Goal: Information Seeking & Learning: Learn about a topic

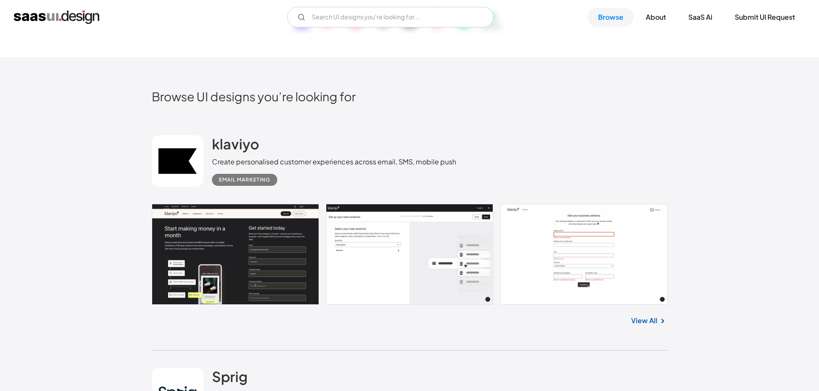
scroll to position [172, 0]
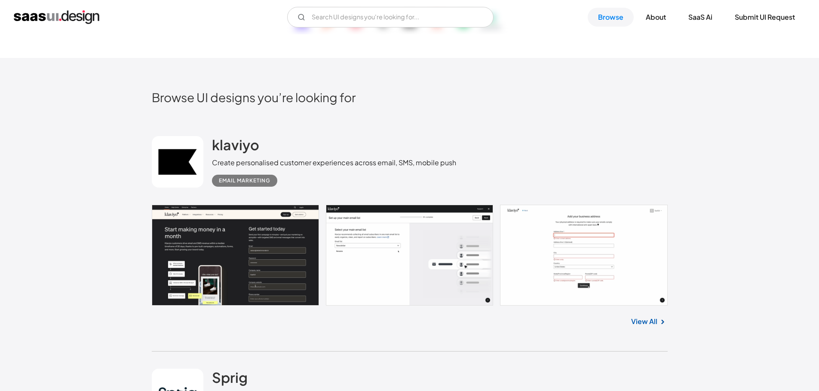
click at [636, 324] on link "View All" at bounding box center [644, 322] width 26 height 10
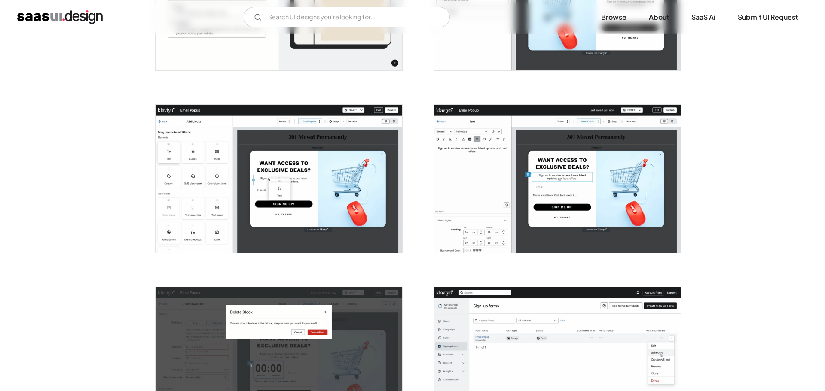
scroll to position [387, 0]
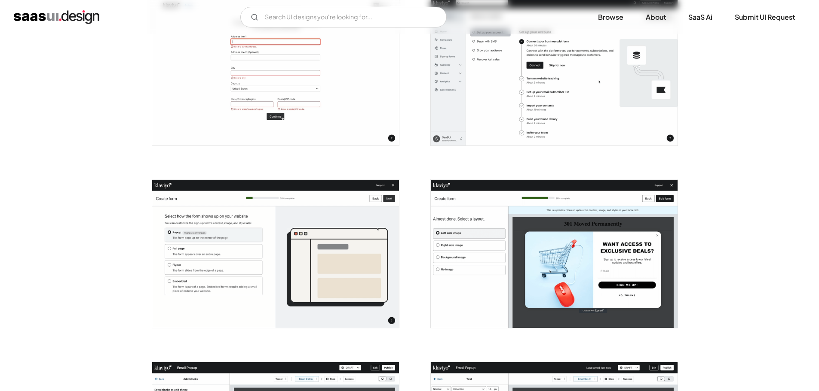
click at [231, 205] on img "open lightbox" at bounding box center [275, 254] width 247 height 148
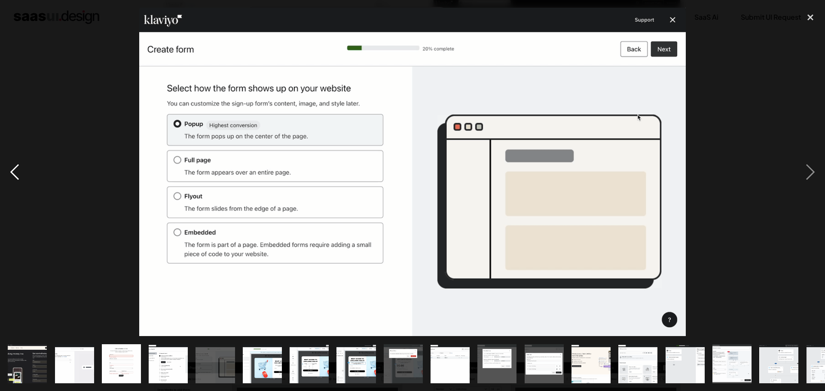
click at [18, 171] on div "previous image" at bounding box center [14, 172] width 29 height 329
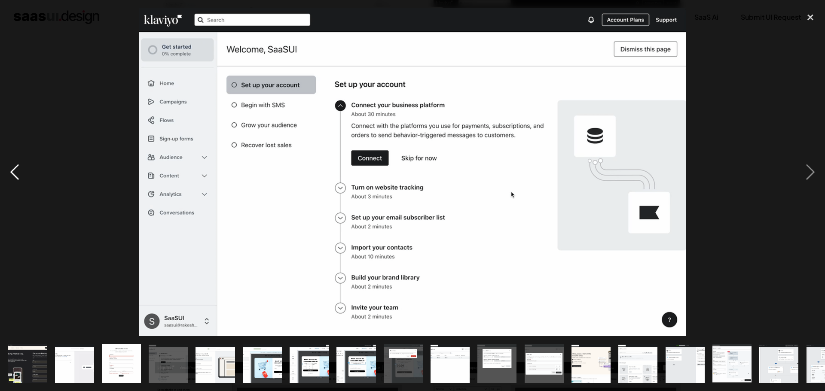
click at [19, 171] on div "previous image" at bounding box center [14, 172] width 29 height 329
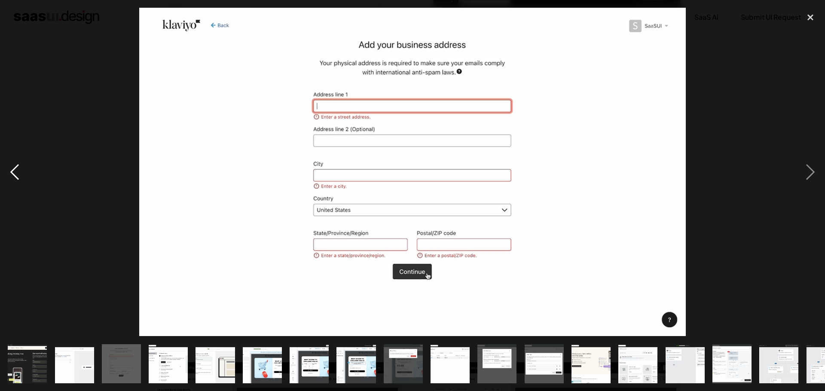
click at [19, 171] on div "previous image" at bounding box center [14, 172] width 29 height 329
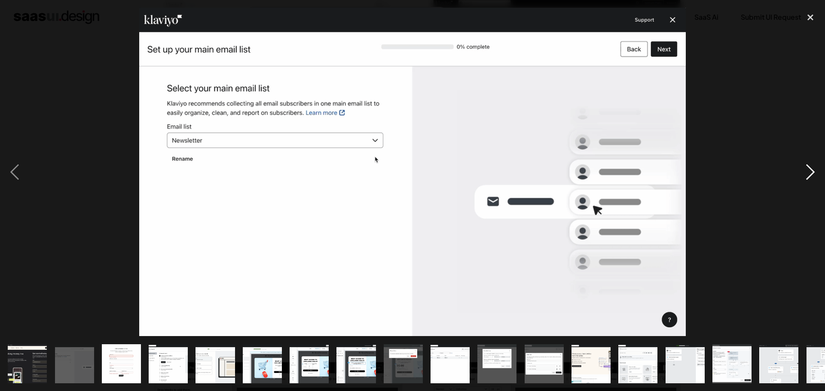
click at [806, 167] on div "next image" at bounding box center [810, 172] width 29 height 329
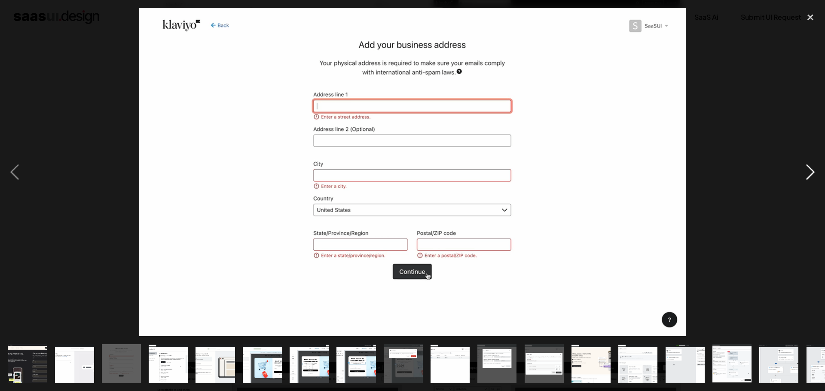
click at [806, 167] on div "next image" at bounding box center [810, 172] width 29 height 329
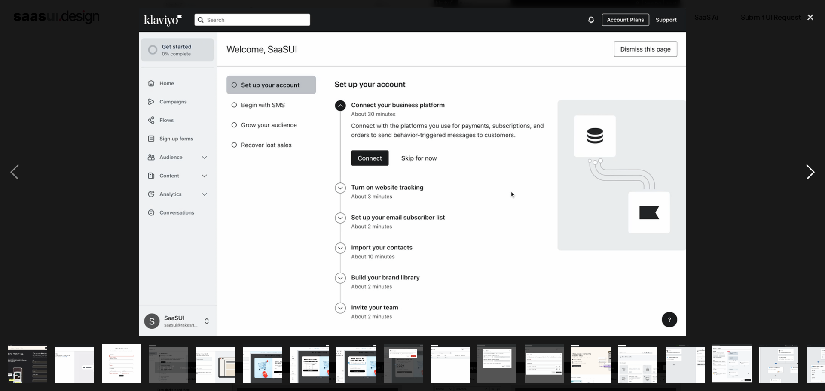
click at [806, 167] on div "next image" at bounding box center [810, 172] width 29 height 329
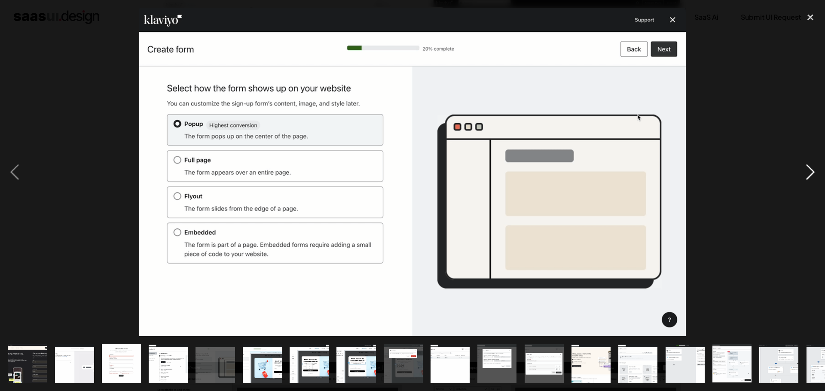
click at [806, 167] on div "next image" at bounding box center [810, 172] width 29 height 329
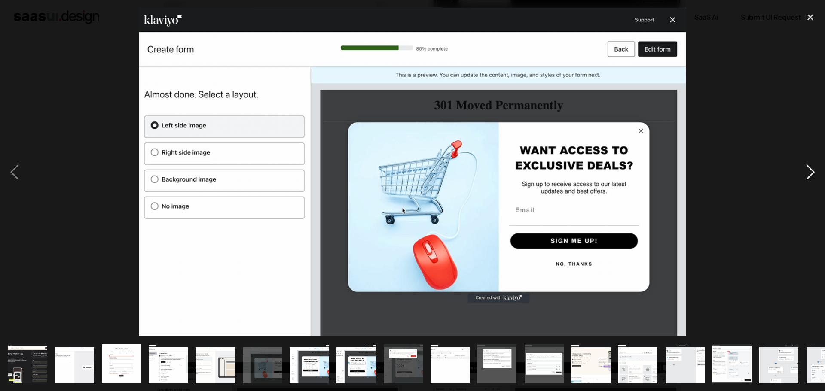
click at [806, 167] on div "next image" at bounding box center [810, 172] width 29 height 329
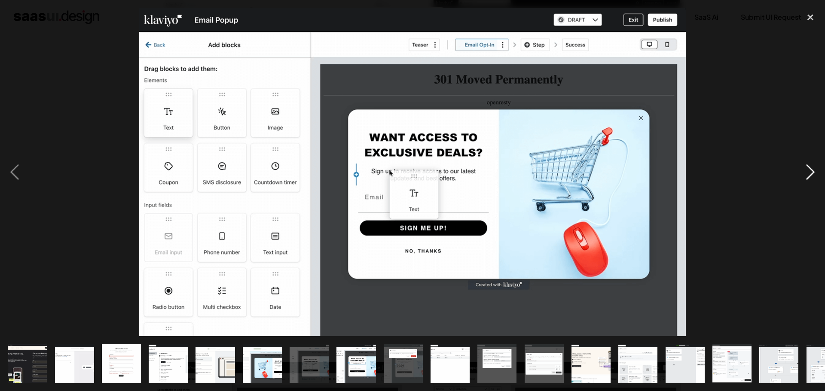
click at [807, 168] on div "next image" at bounding box center [810, 172] width 29 height 329
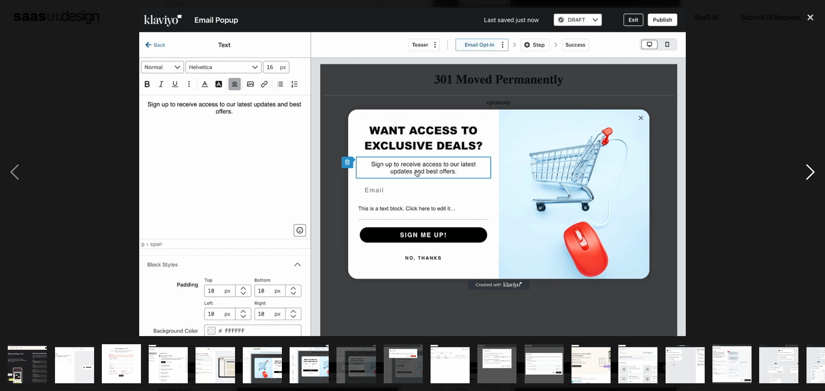
click at [807, 168] on div "next image" at bounding box center [810, 172] width 29 height 329
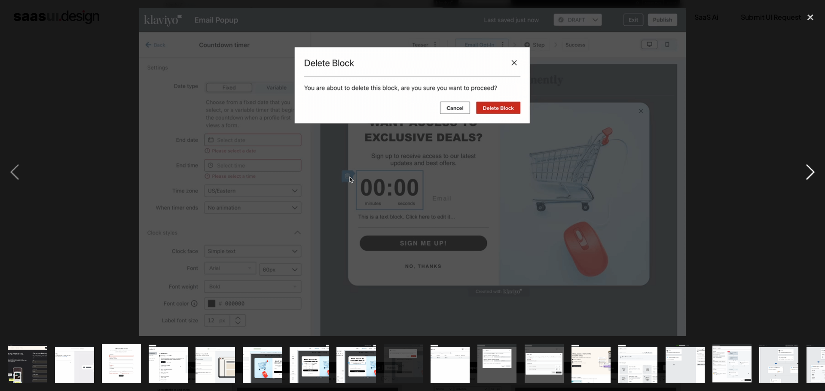
click at [807, 168] on div "next image" at bounding box center [810, 172] width 29 height 329
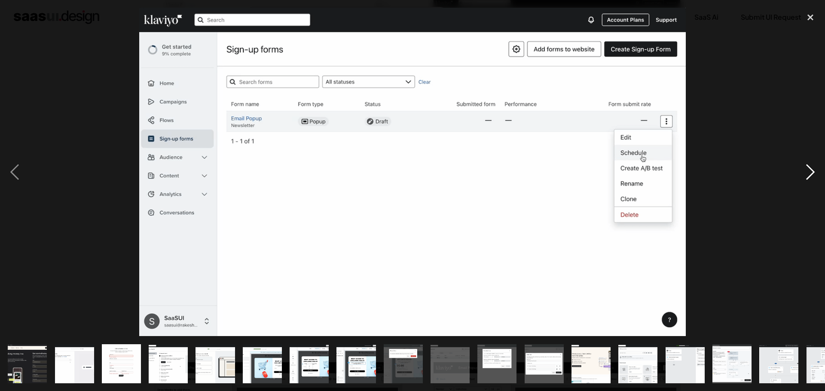
click at [807, 168] on div "next image" at bounding box center [810, 172] width 29 height 329
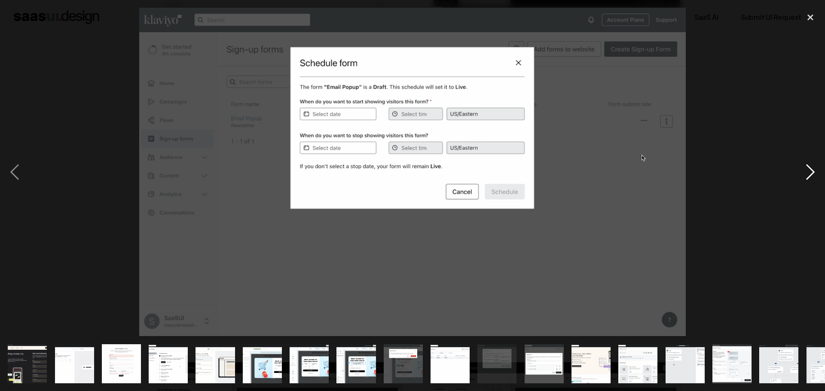
click at [807, 168] on div "next image" at bounding box center [810, 172] width 29 height 329
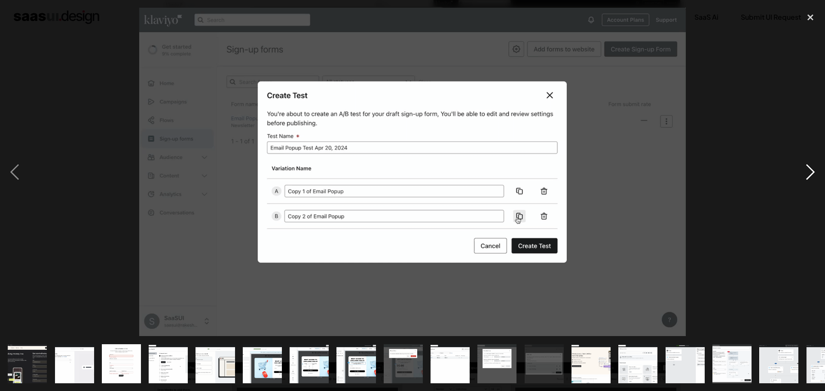
click at [807, 168] on div "next image" at bounding box center [810, 172] width 29 height 329
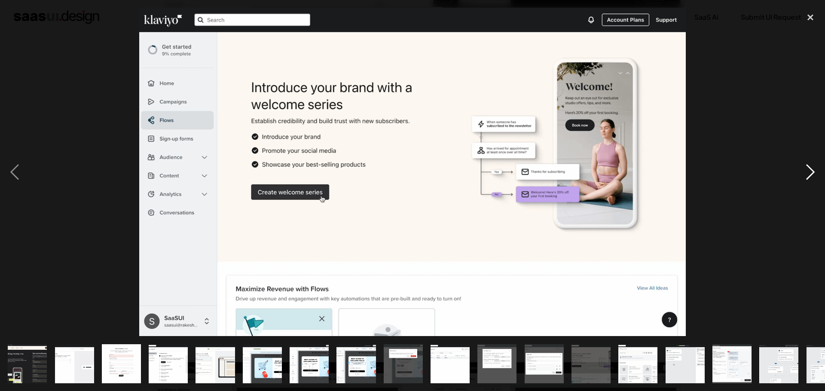
click at [807, 168] on div "next image" at bounding box center [810, 172] width 29 height 329
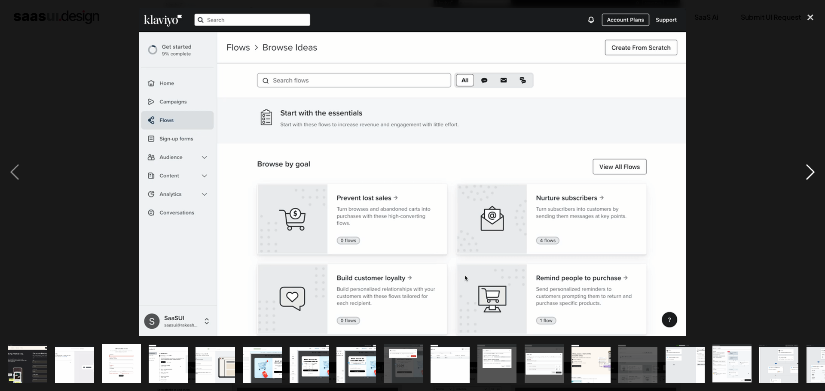
click at [807, 168] on div "next image" at bounding box center [810, 172] width 29 height 329
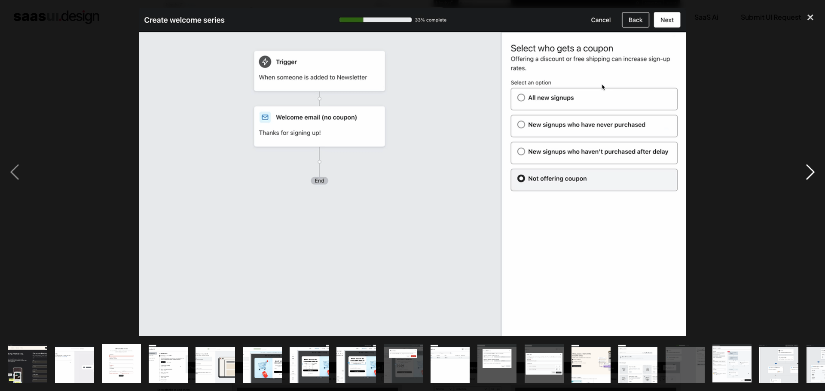
click at [811, 171] on div "next image" at bounding box center [810, 172] width 29 height 329
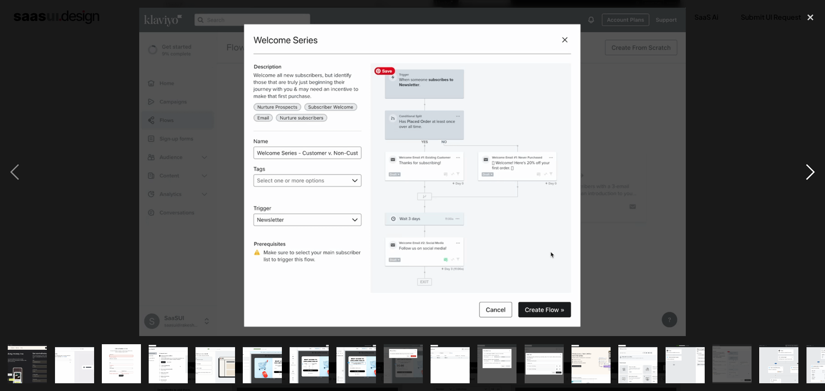
click at [809, 172] on div "next image" at bounding box center [810, 172] width 29 height 329
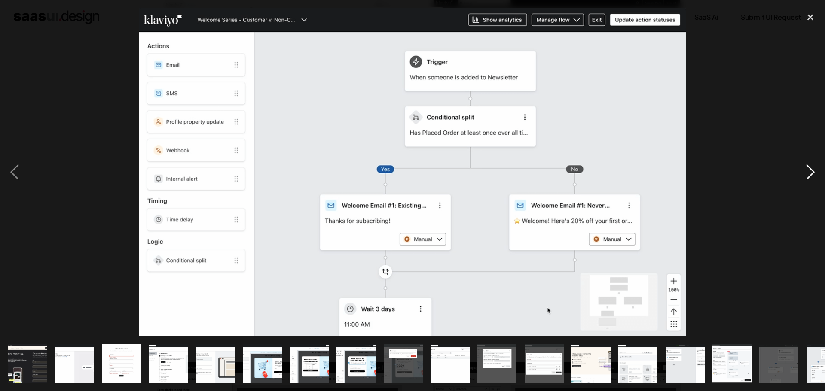
click at [808, 170] on div "next image" at bounding box center [810, 172] width 29 height 329
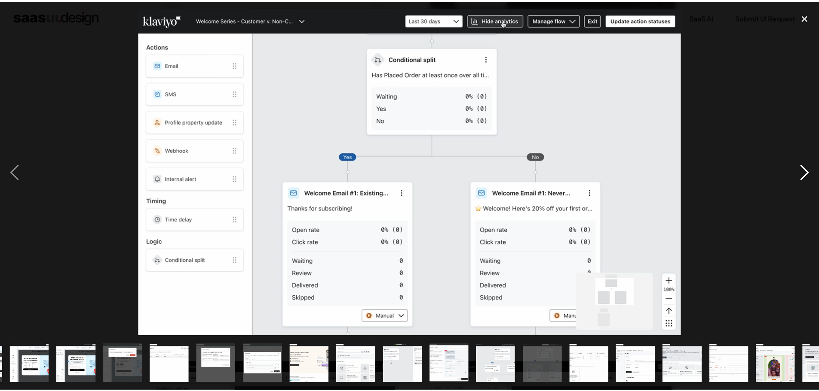
scroll to position [0, 357]
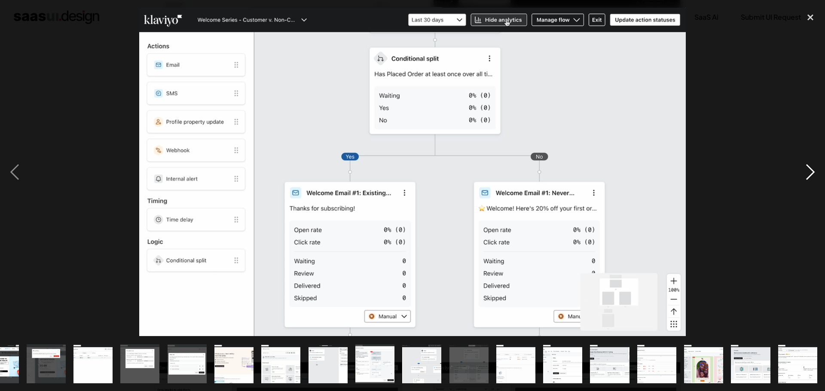
click at [808, 170] on div "next image" at bounding box center [810, 172] width 29 height 329
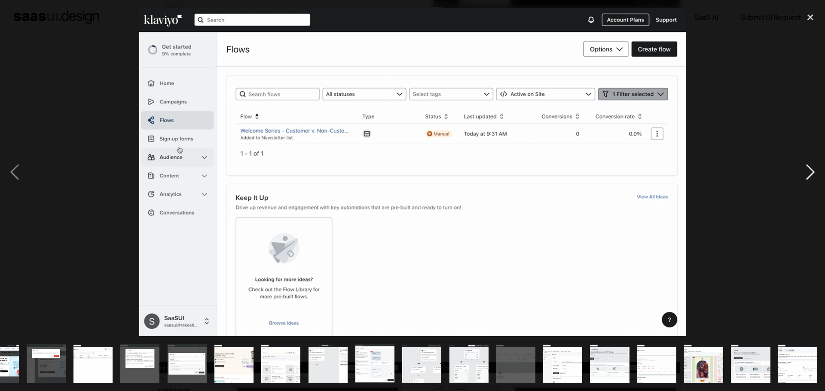
click at [808, 170] on div "next image" at bounding box center [810, 172] width 29 height 329
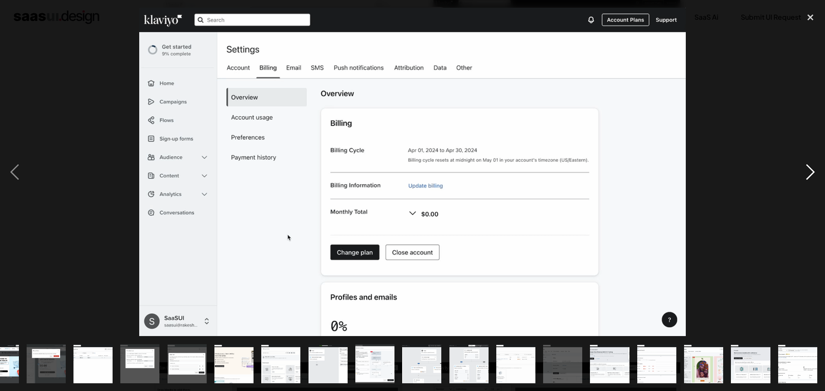
click at [808, 170] on div "next image" at bounding box center [810, 172] width 29 height 329
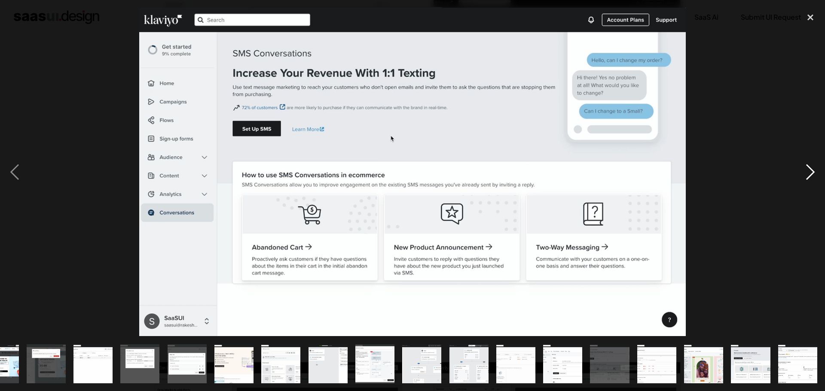
click at [808, 170] on div "next image" at bounding box center [810, 172] width 29 height 329
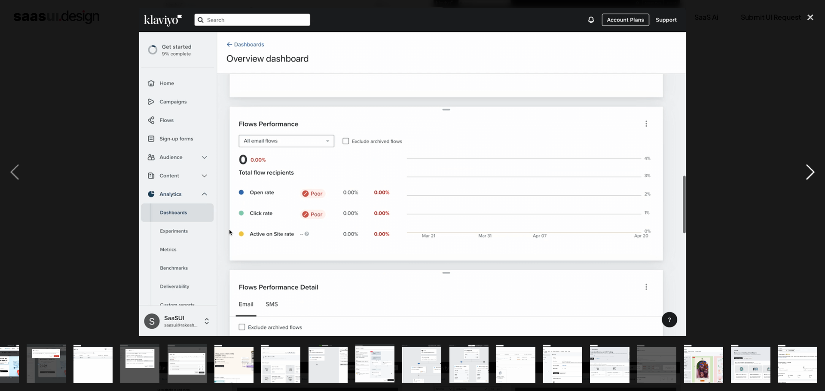
click at [808, 170] on div "next image" at bounding box center [810, 172] width 29 height 329
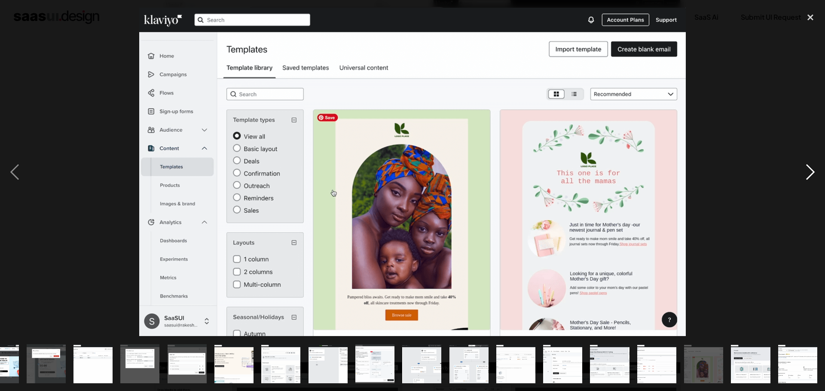
click at [808, 170] on div "next image" at bounding box center [810, 172] width 29 height 329
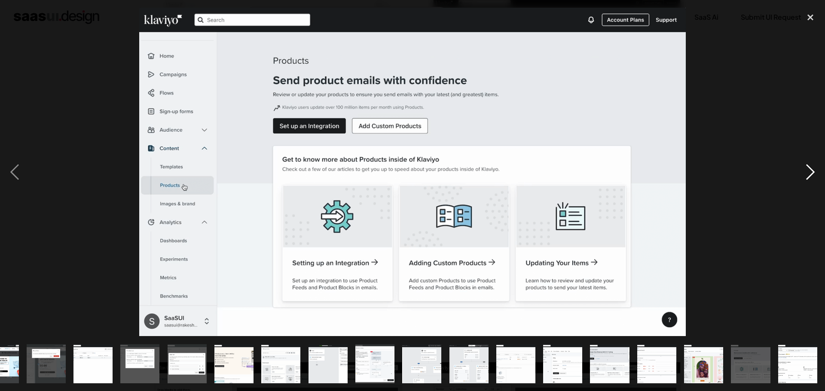
click at [808, 170] on div "next image" at bounding box center [810, 172] width 29 height 329
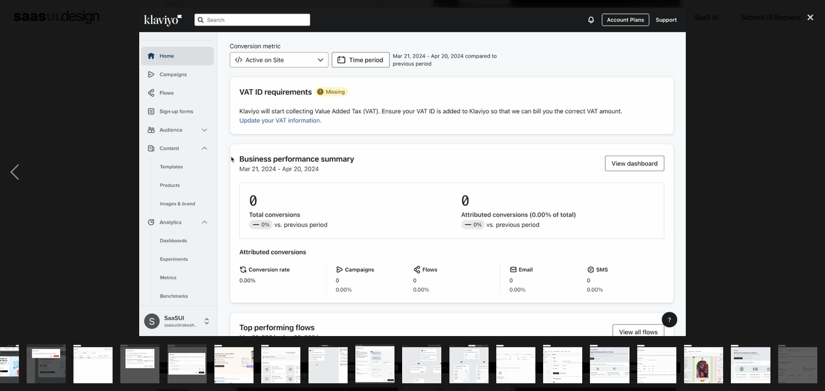
click at [808, 170] on div "next image" at bounding box center [810, 172] width 29 height 329
click at [812, 7] on div at bounding box center [412, 195] width 825 height 391
click at [810, 18] on div "close lightbox" at bounding box center [810, 17] width 29 height 19
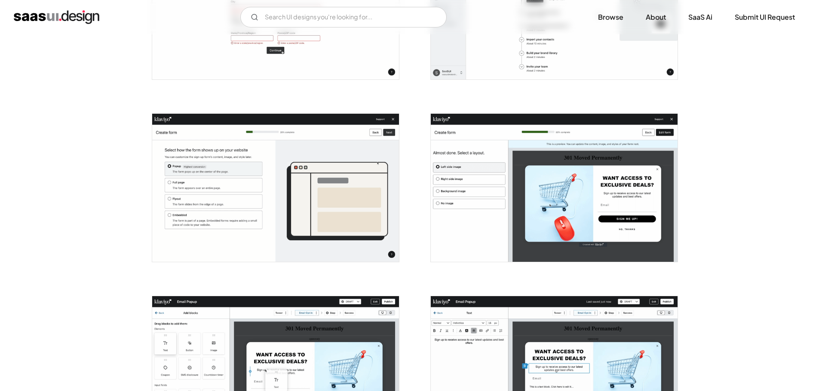
scroll to position [516, 0]
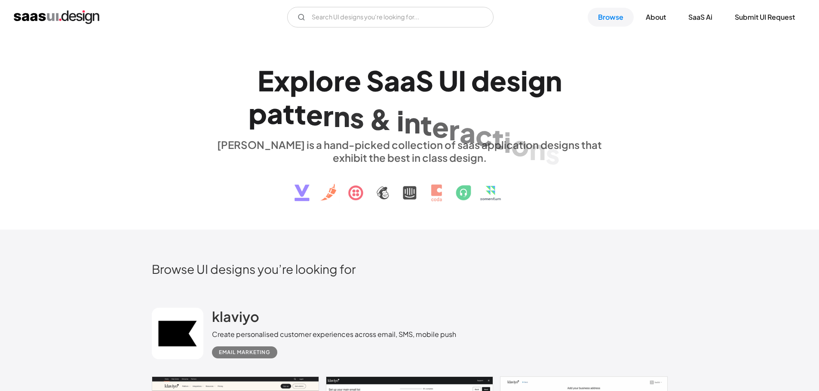
scroll to position [412, 0]
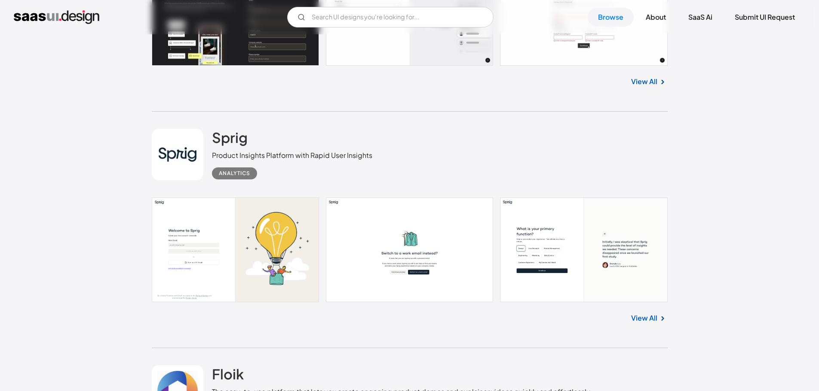
click at [651, 317] on link "View All" at bounding box center [644, 318] width 26 height 10
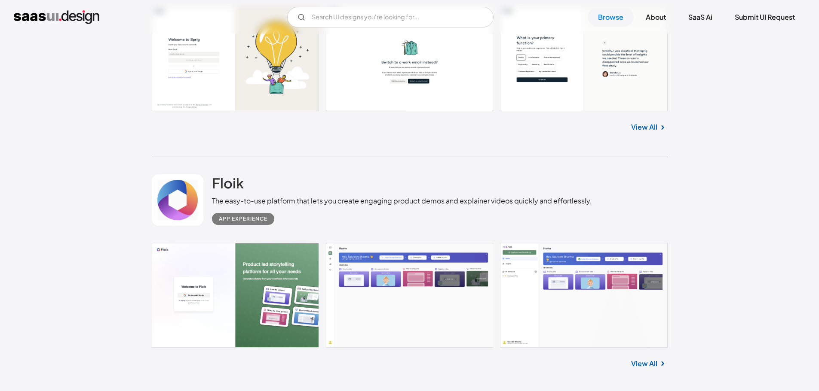
scroll to position [627, 0]
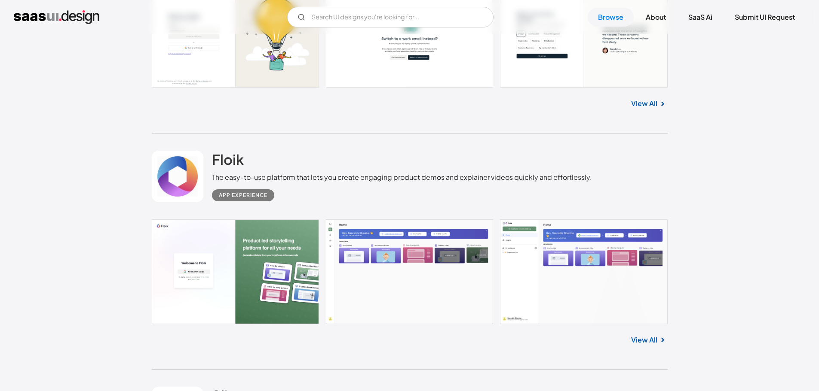
click at [639, 339] on link "View All" at bounding box center [644, 340] width 26 height 10
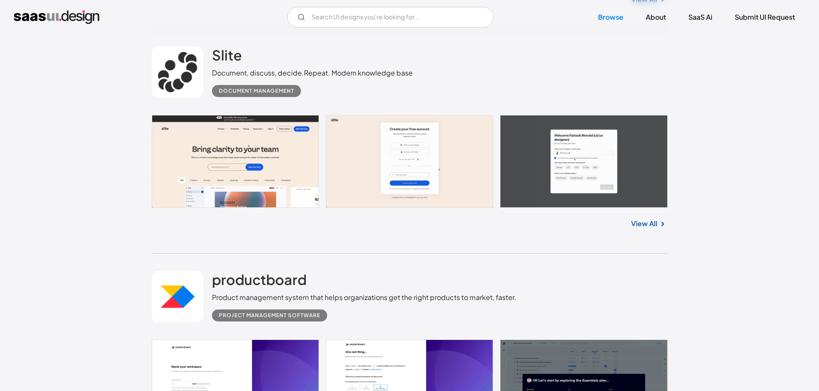
scroll to position [971, 0]
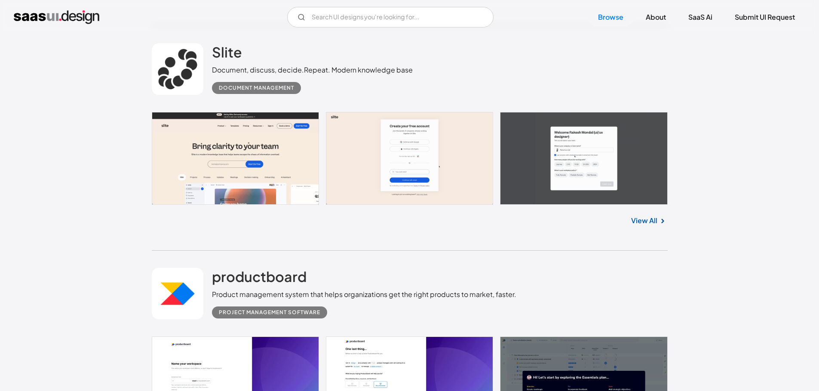
click at [642, 224] on link "View All" at bounding box center [644, 221] width 26 height 10
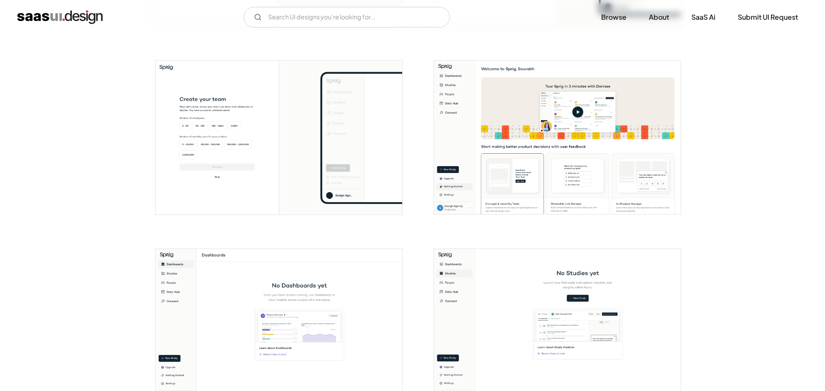
scroll to position [516, 0]
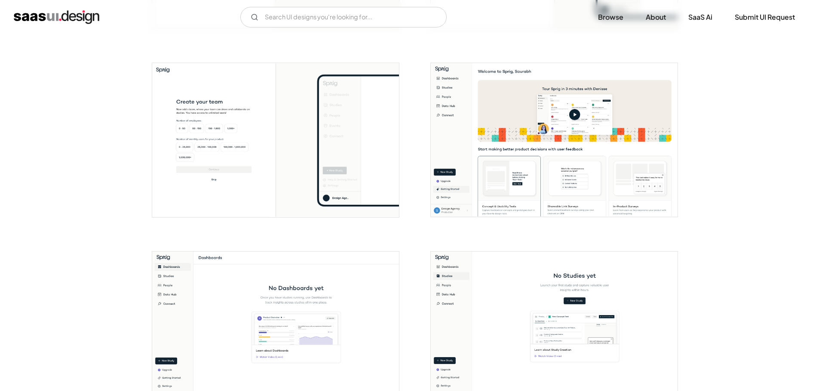
click at [481, 124] on img "open lightbox" at bounding box center [554, 140] width 247 height 154
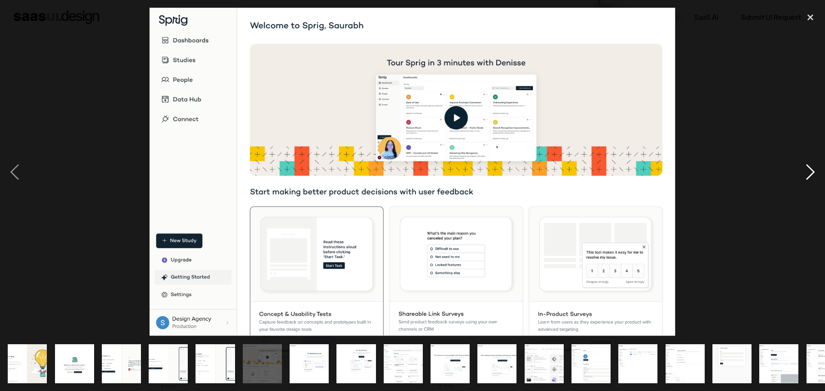
click at [807, 174] on div "next image" at bounding box center [810, 172] width 29 height 329
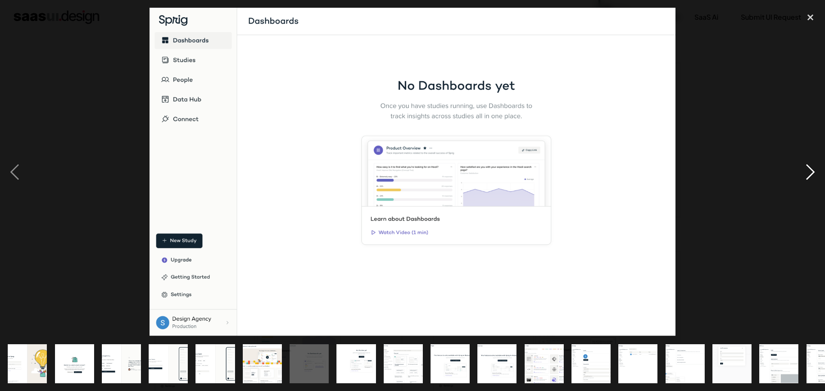
click at [808, 175] on div "next image" at bounding box center [810, 172] width 29 height 329
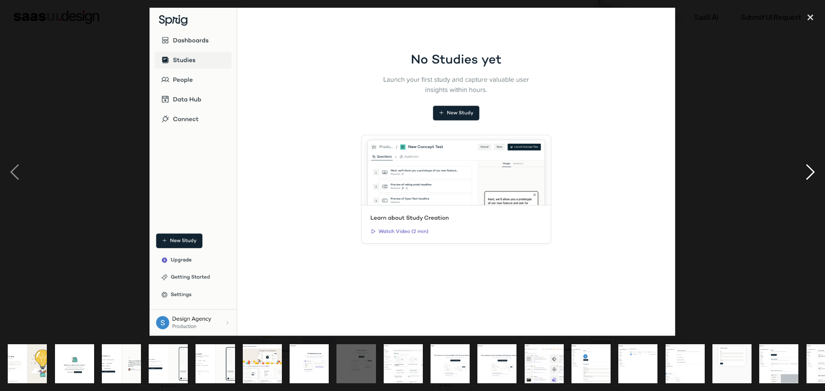
click at [808, 175] on div "next image" at bounding box center [810, 172] width 29 height 329
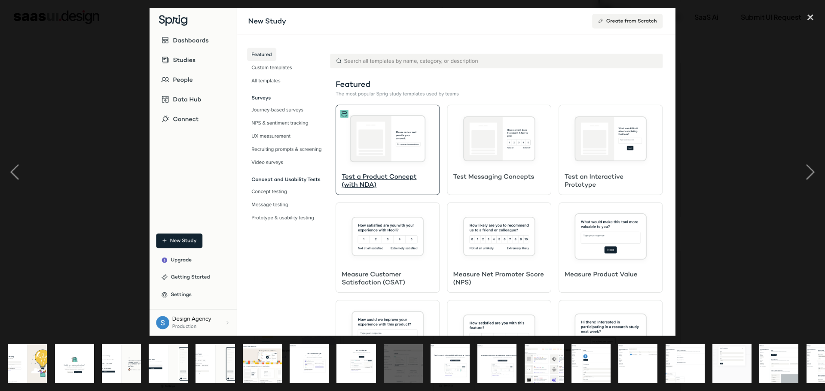
click at [794, 171] on div at bounding box center [412, 172] width 825 height 329
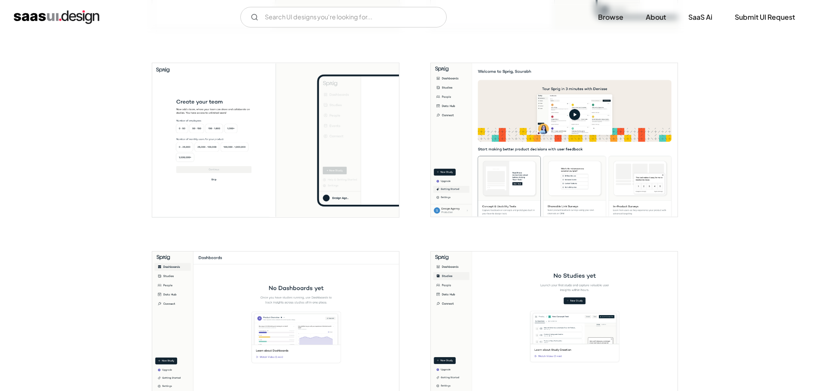
click at [526, 291] on img "open lightbox" at bounding box center [554, 329] width 247 height 154
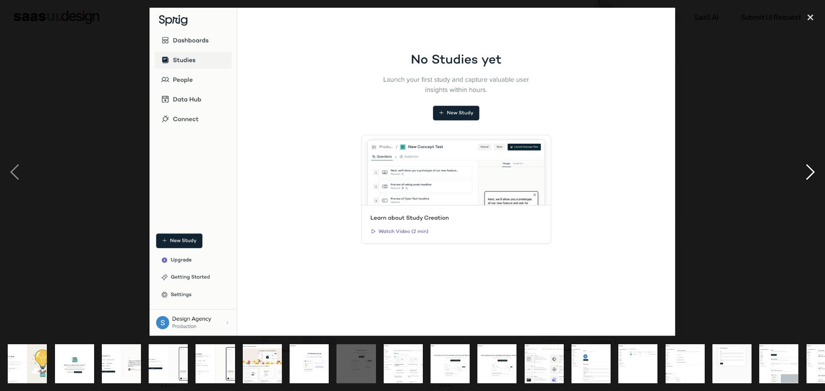
click at [805, 170] on div "next image" at bounding box center [810, 172] width 29 height 329
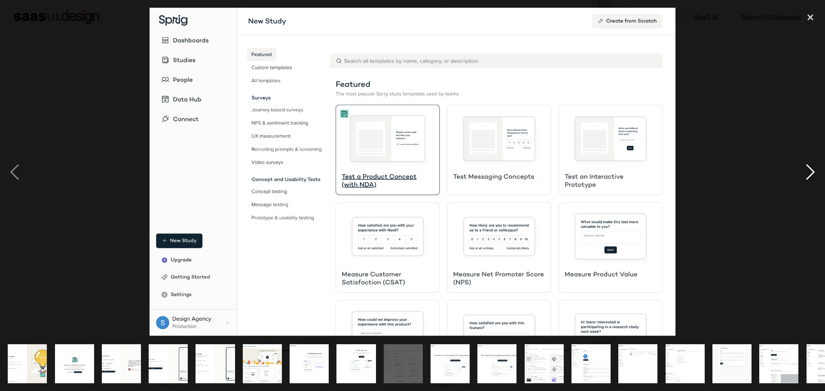
click at [805, 170] on div "next image" at bounding box center [810, 172] width 29 height 329
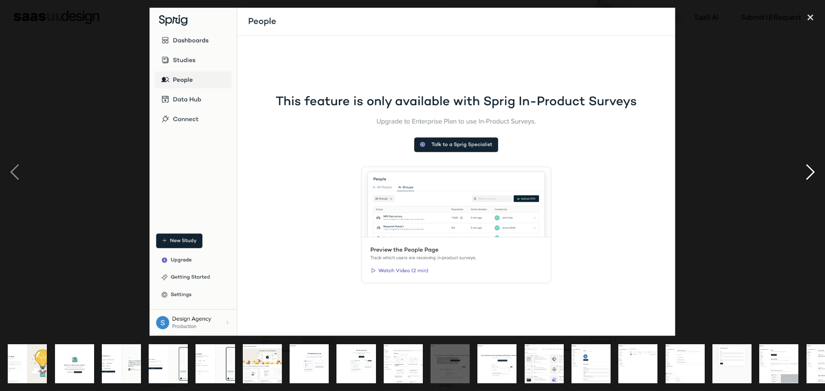
click at [805, 170] on div "next image" at bounding box center [810, 172] width 29 height 329
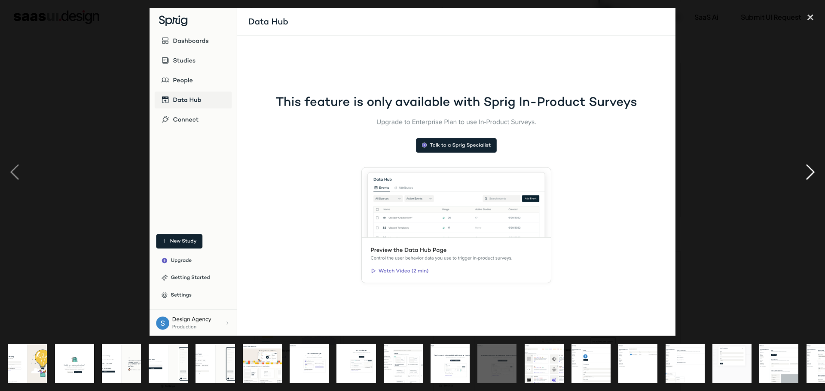
click at [805, 170] on div "next image" at bounding box center [810, 172] width 29 height 329
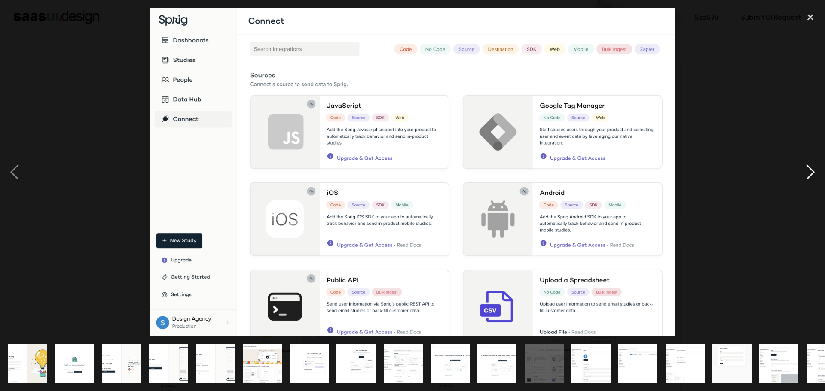
click at [805, 170] on div "next image" at bounding box center [810, 172] width 29 height 329
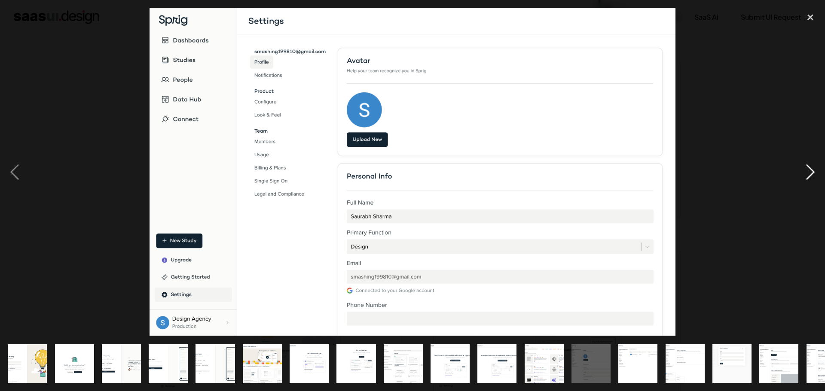
click at [805, 170] on div "next image" at bounding box center [810, 172] width 29 height 329
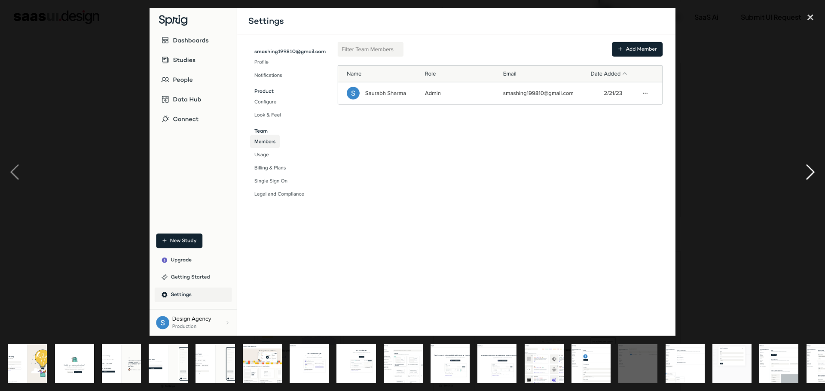
click at [805, 170] on div "next image" at bounding box center [810, 172] width 29 height 329
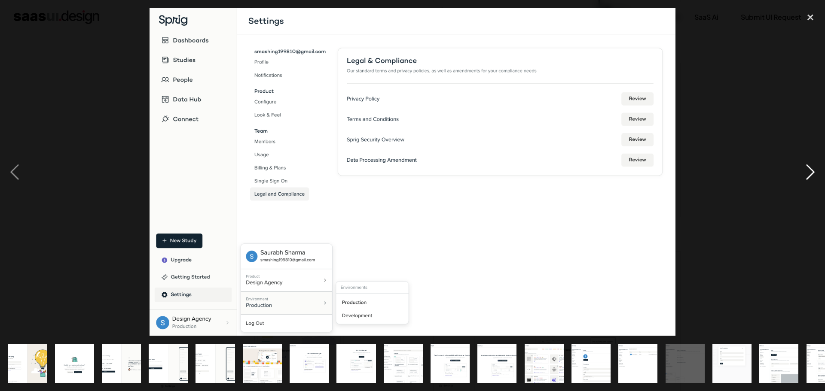
click at [805, 170] on div "next image" at bounding box center [810, 172] width 29 height 329
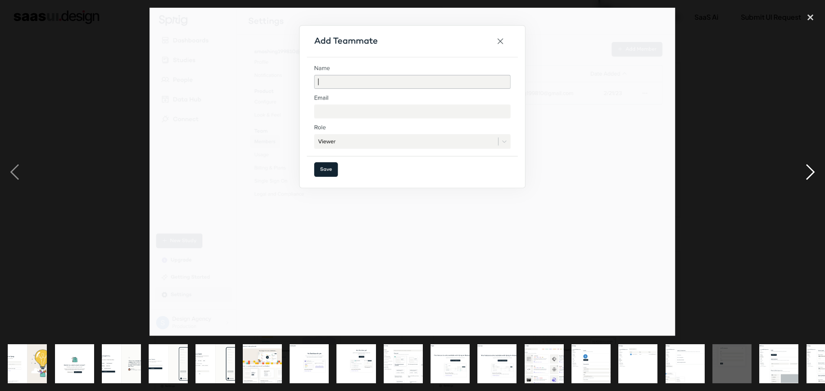
click at [805, 170] on div "next image" at bounding box center [810, 172] width 29 height 329
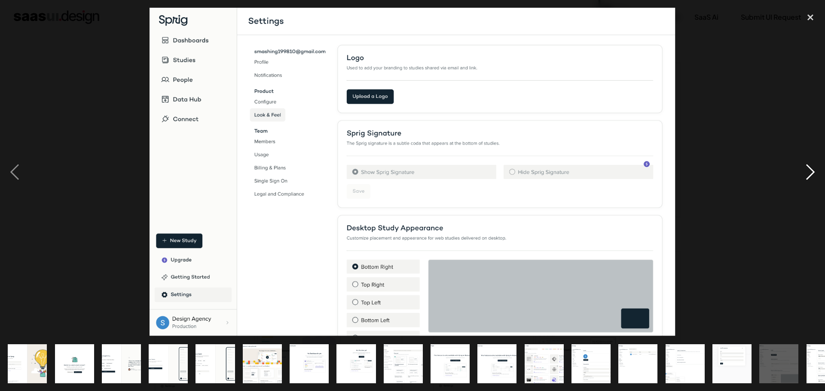
click at [805, 170] on div "next image" at bounding box center [810, 172] width 29 height 329
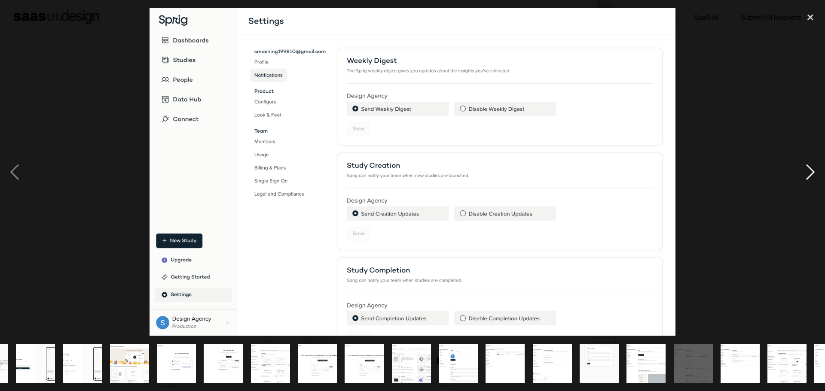
scroll to position [0, 169]
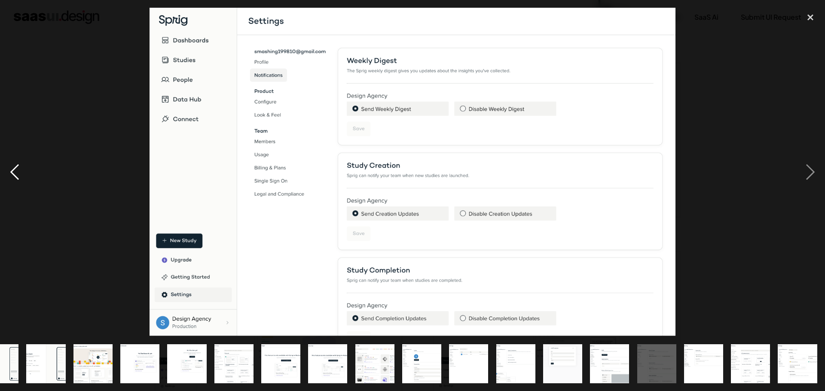
click at [15, 173] on div "previous image" at bounding box center [14, 172] width 29 height 329
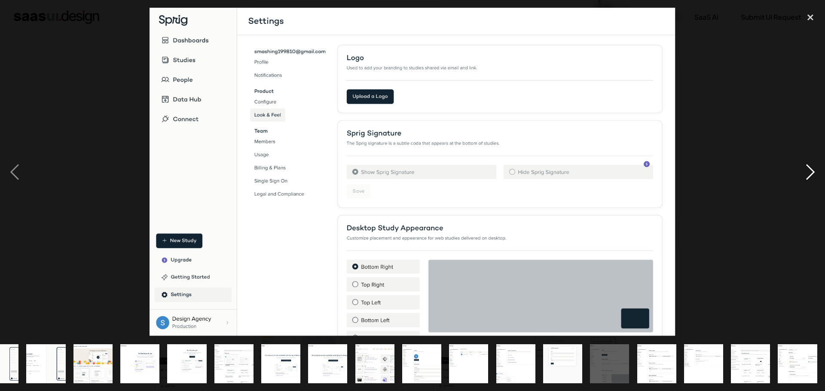
click at [806, 171] on div "next image" at bounding box center [810, 172] width 29 height 329
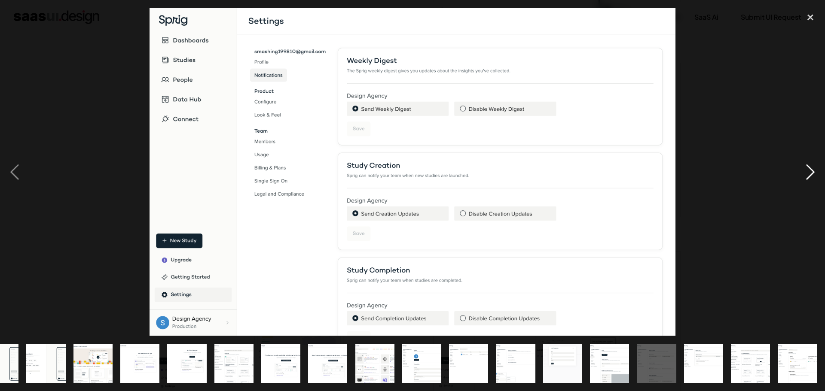
click at [806, 171] on div "next image" at bounding box center [810, 172] width 29 height 329
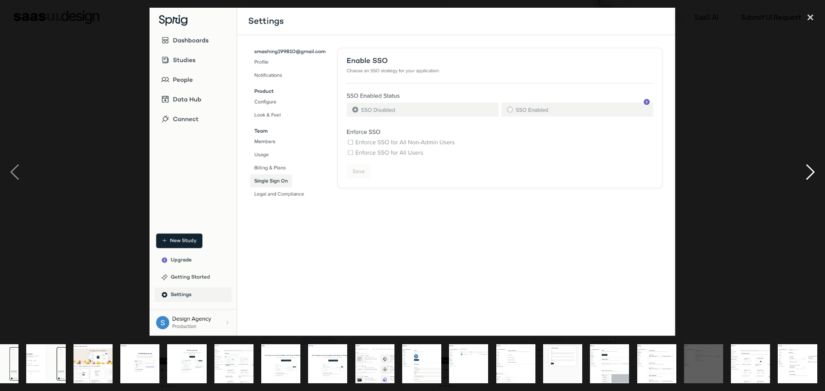
click at [806, 171] on div "next image" at bounding box center [810, 172] width 29 height 329
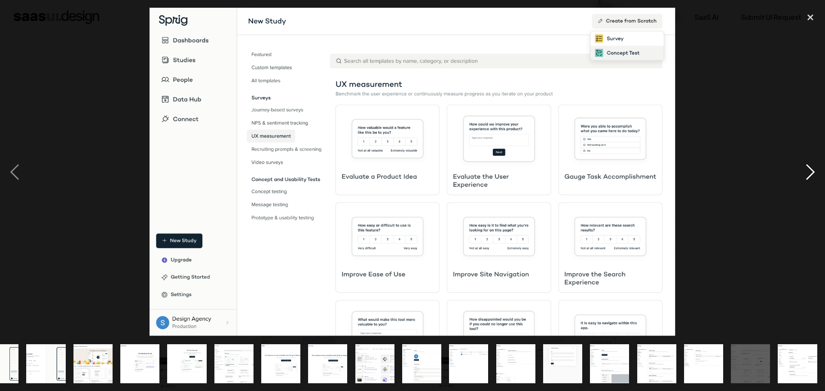
click at [806, 171] on div "next image" at bounding box center [810, 172] width 29 height 329
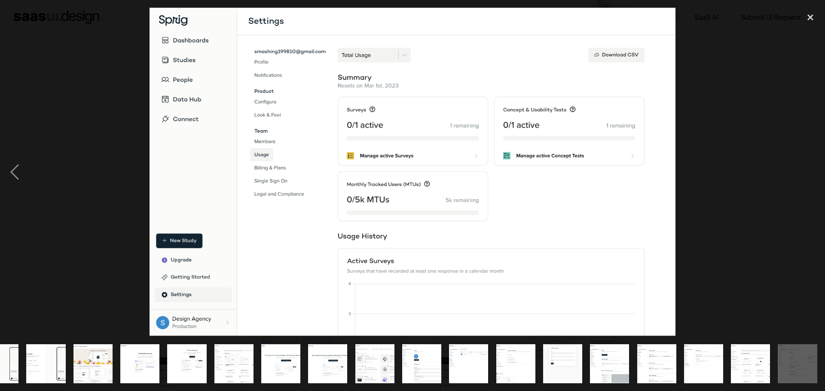
click at [806, 171] on div "next image" at bounding box center [810, 172] width 29 height 329
click at [804, 20] on div "close lightbox" at bounding box center [810, 17] width 29 height 19
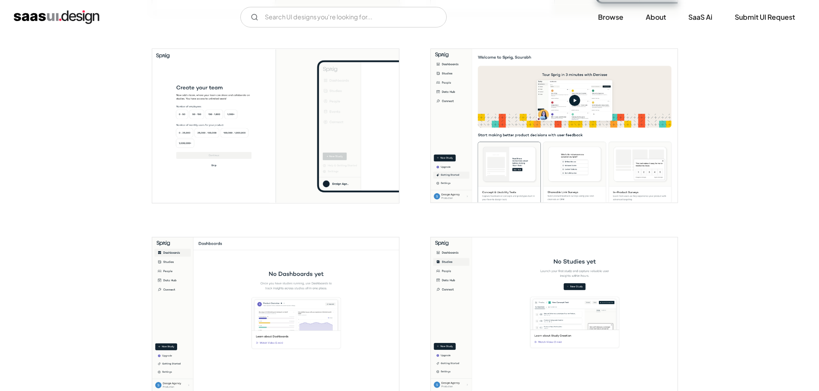
scroll to position [0, 0]
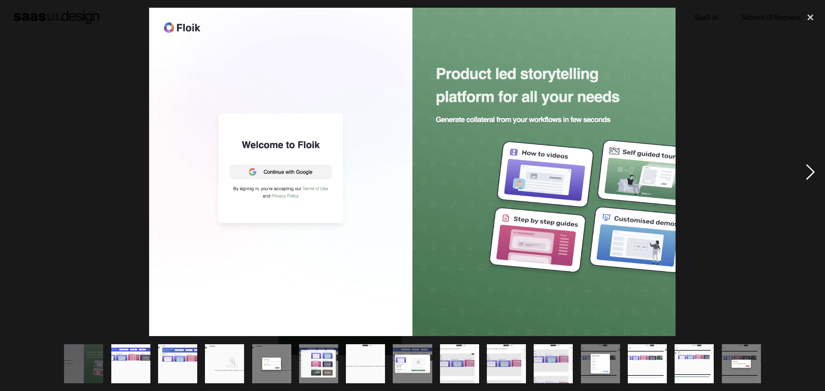
click at [805, 172] on div "next image" at bounding box center [810, 172] width 29 height 329
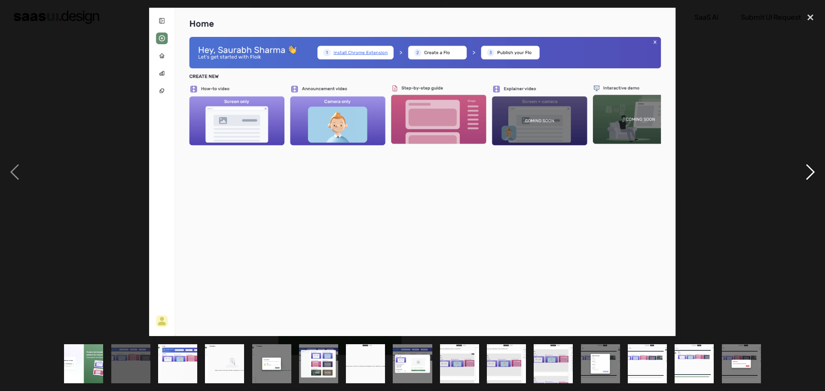
click at [805, 172] on div "next image" at bounding box center [810, 172] width 29 height 329
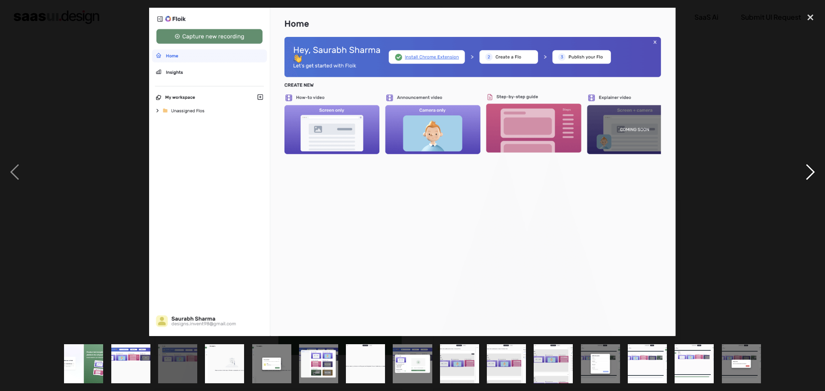
click at [807, 174] on div "next image" at bounding box center [810, 172] width 29 height 329
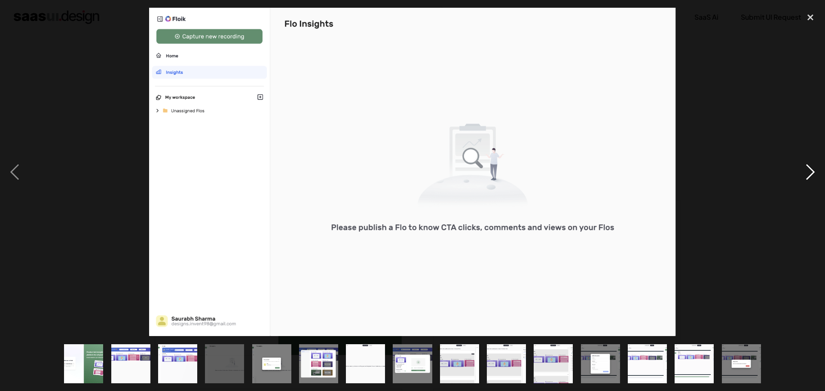
click at [807, 173] on div "next image" at bounding box center [810, 172] width 29 height 329
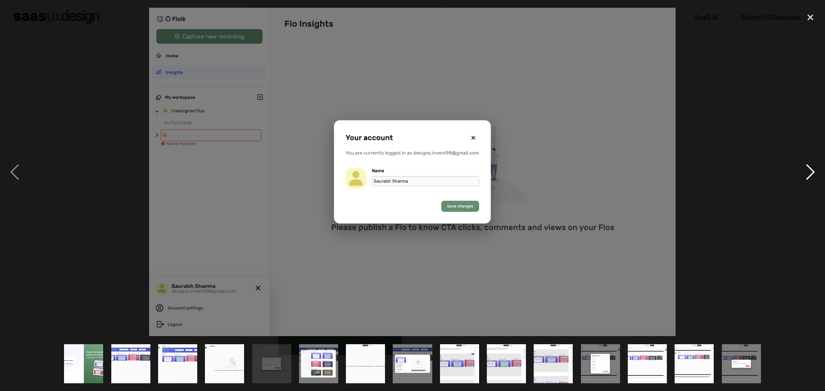
click at [807, 173] on div "next image" at bounding box center [810, 172] width 29 height 329
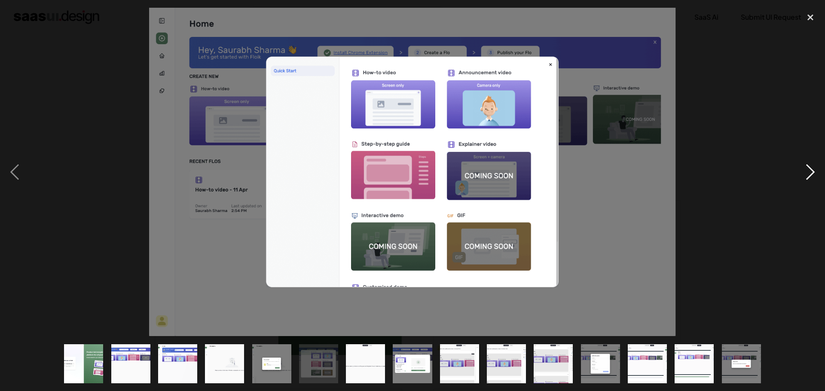
click at [807, 173] on div "next image" at bounding box center [810, 172] width 29 height 329
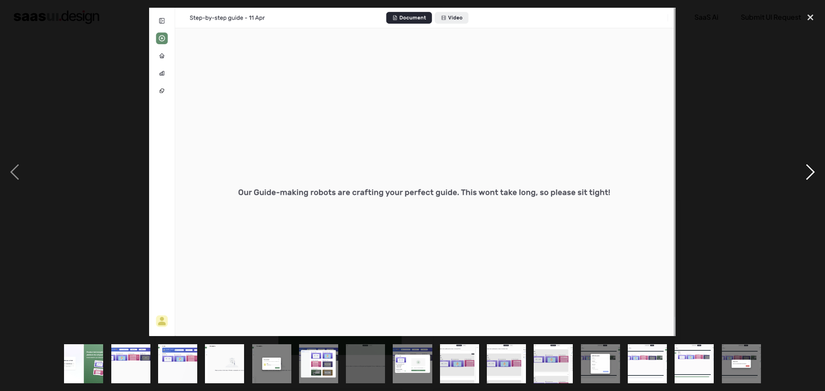
click at [807, 173] on div "next image" at bounding box center [810, 172] width 29 height 329
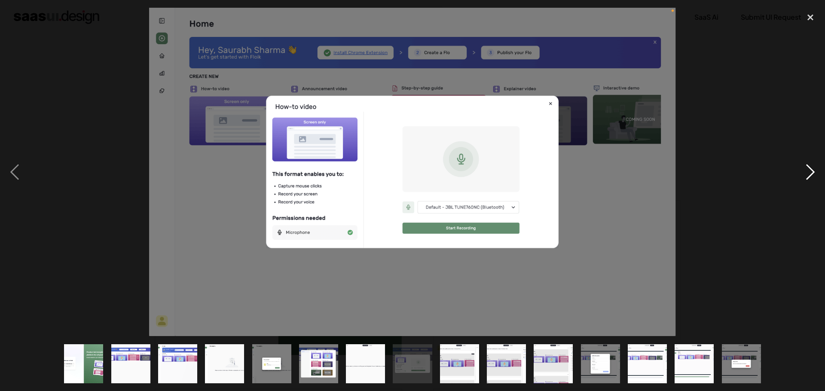
click at [807, 173] on div "next image" at bounding box center [810, 172] width 29 height 329
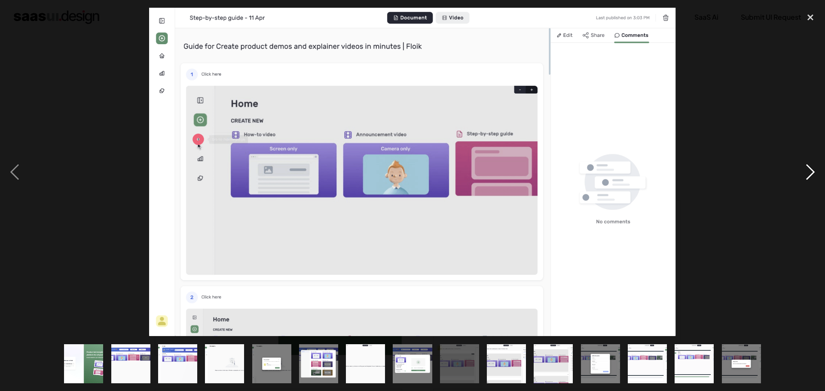
click at [807, 173] on div "next image" at bounding box center [810, 172] width 29 height 329
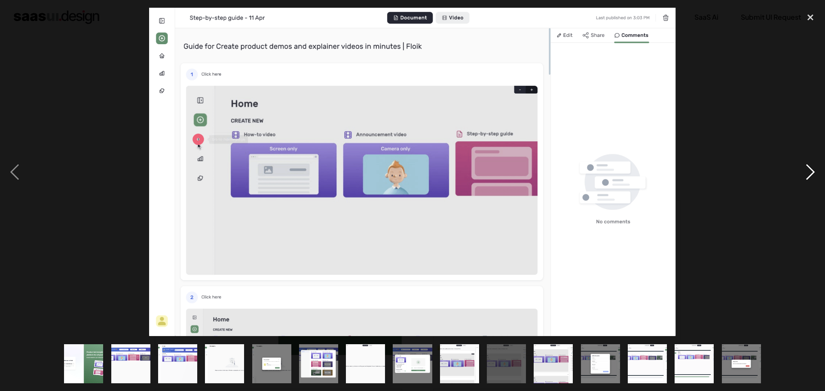
click at [807, 173] on div "next image" at bounding box center [810, 172] width 29 height 329
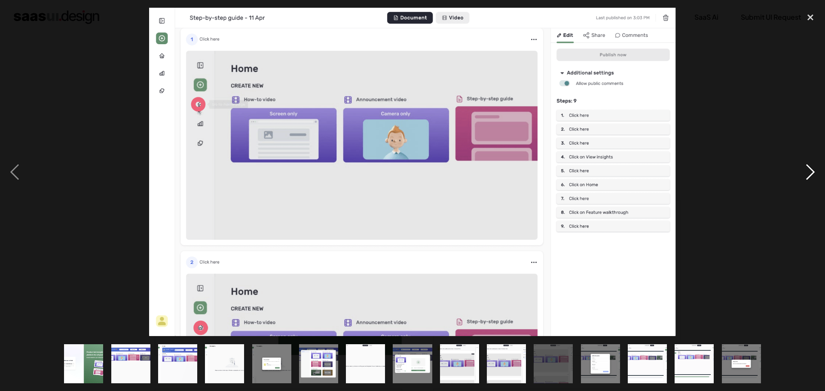
click at [807, 173] on div "next image" at bounding box center [810, 172] width 29 height 329
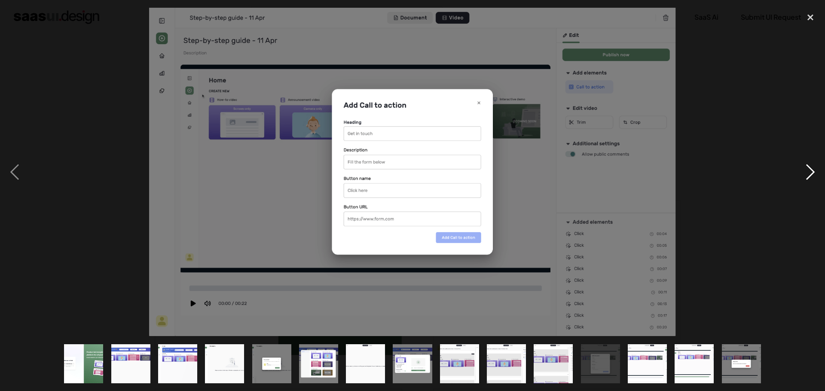
click at [807, 173] on div "next image" at bounding box center [810, 172] width 29 height 329
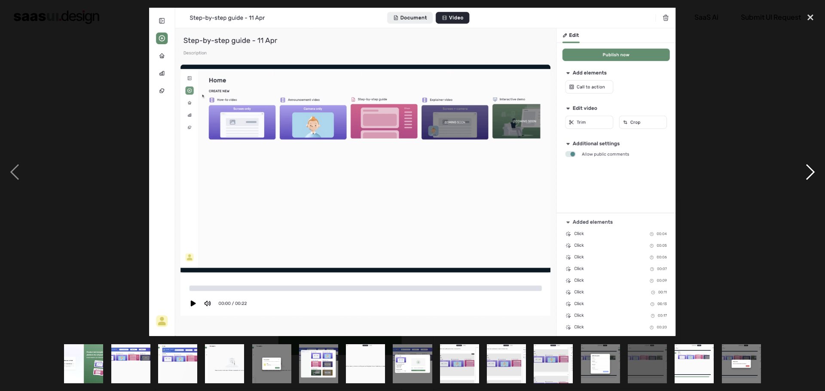
click at [807, 173] on div "next image" at bounding box center [810, 172] width 29 height 329
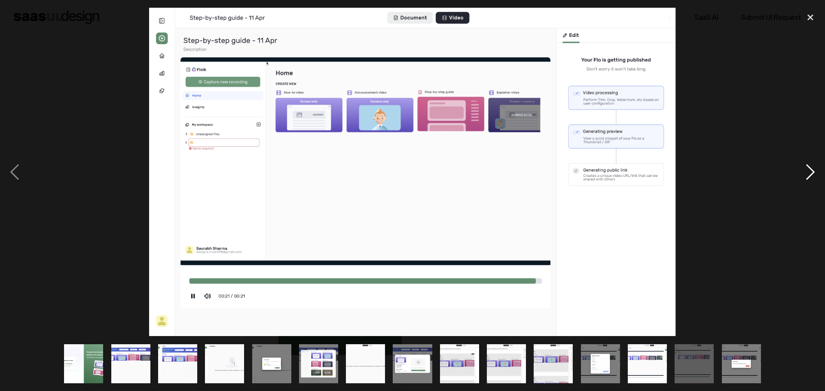
click at [807, 173] on div "next image" at bounding box center [810, 172] width 29 height 329
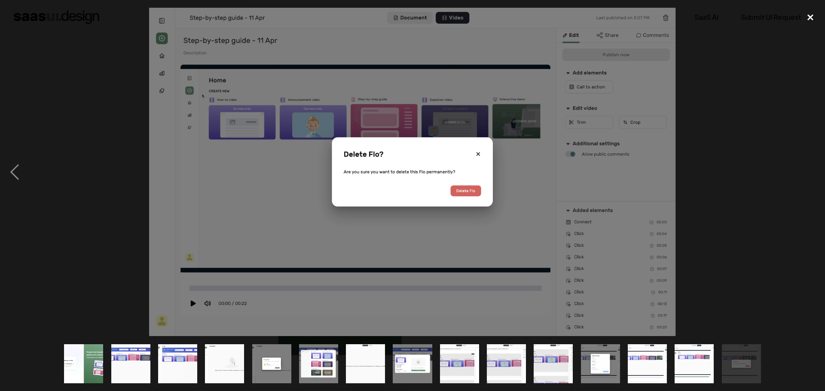
click at [812, 16] on div "close lightbox" at bounding box center [810, 17] width 29 height 19
